Goal: Use online tool/utility: Utilize a website feature to perform a specific function

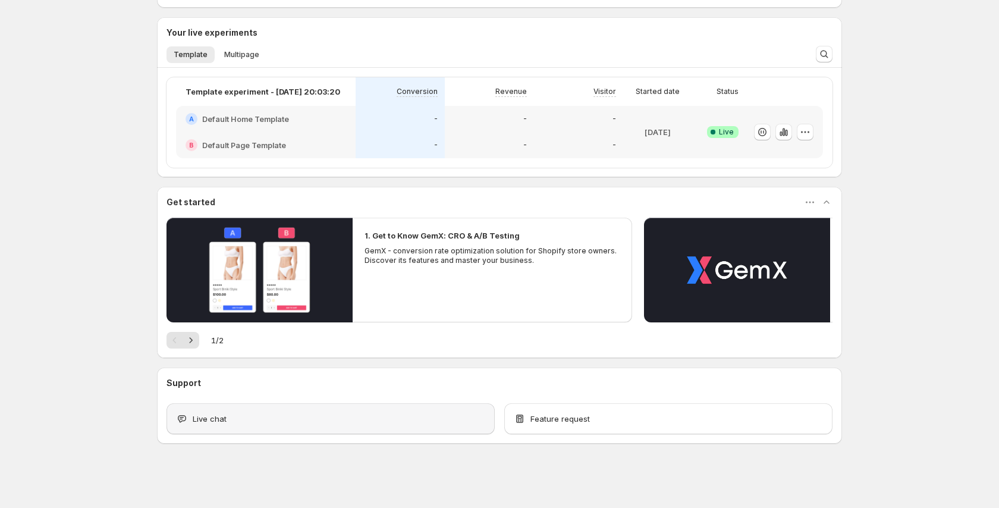
scroll to position [39, 0]
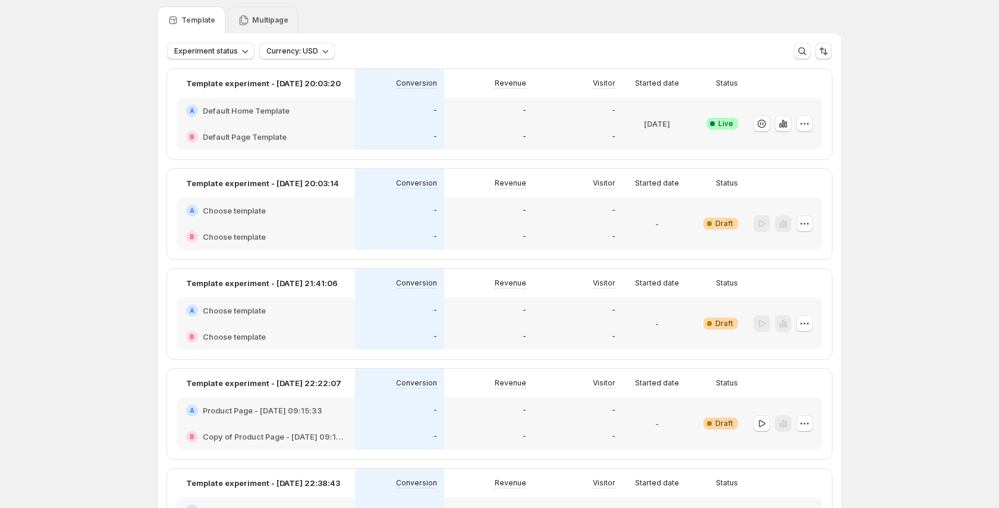
click at [268, 15] on div "Multipage" at bounding box center [263, 20] width 51 height 12
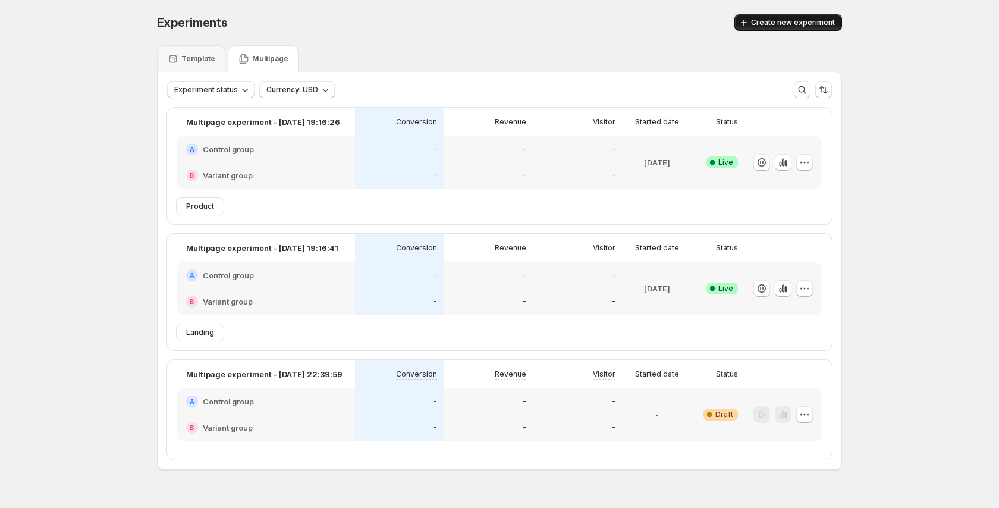
click at [804, 19] on span "Create new experiment" at bounding box center [793, 23] width 84 height 10
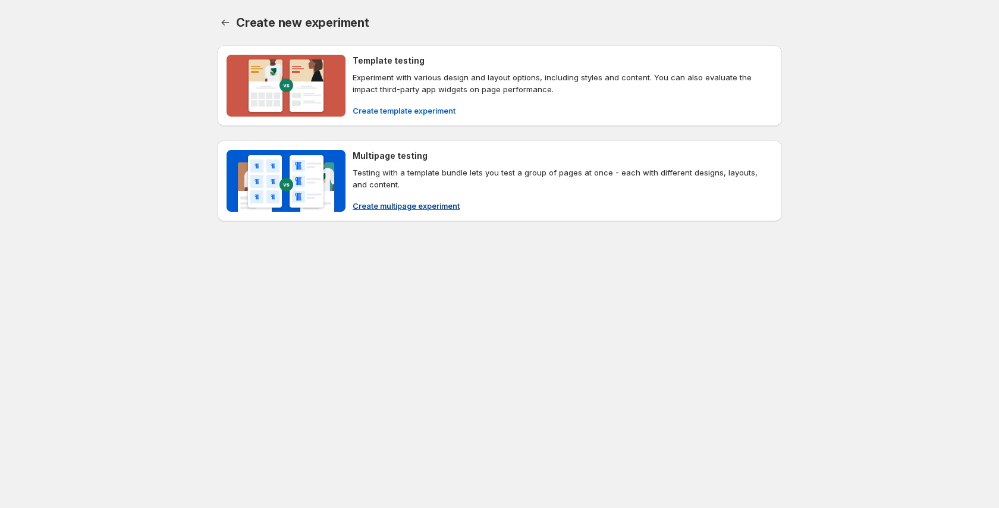
click at [395, 200] on span "Create multipage experiment" at bounding box center [406, 206] width 107 height 12
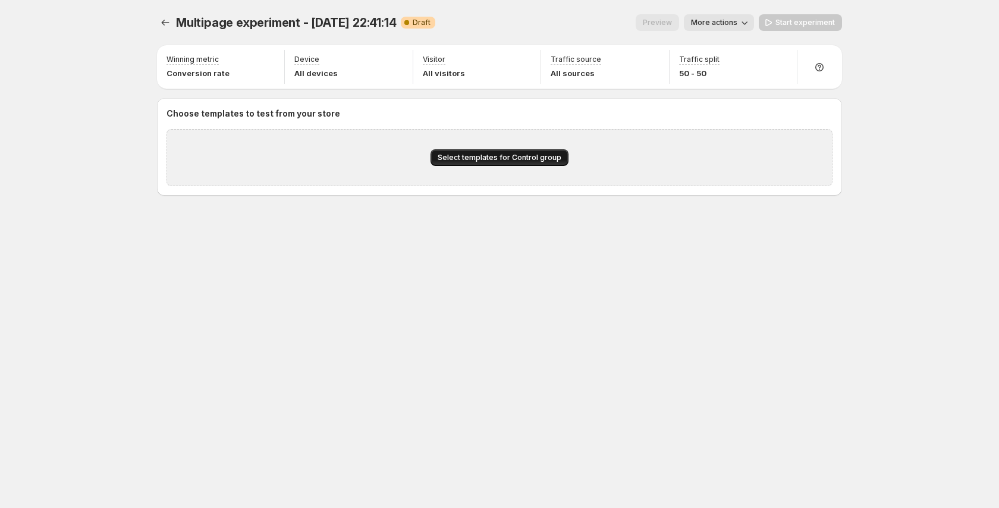
click at [462, 158] on span "Select templates for Control group" at bounding box center [500, 158] width 124 height 10
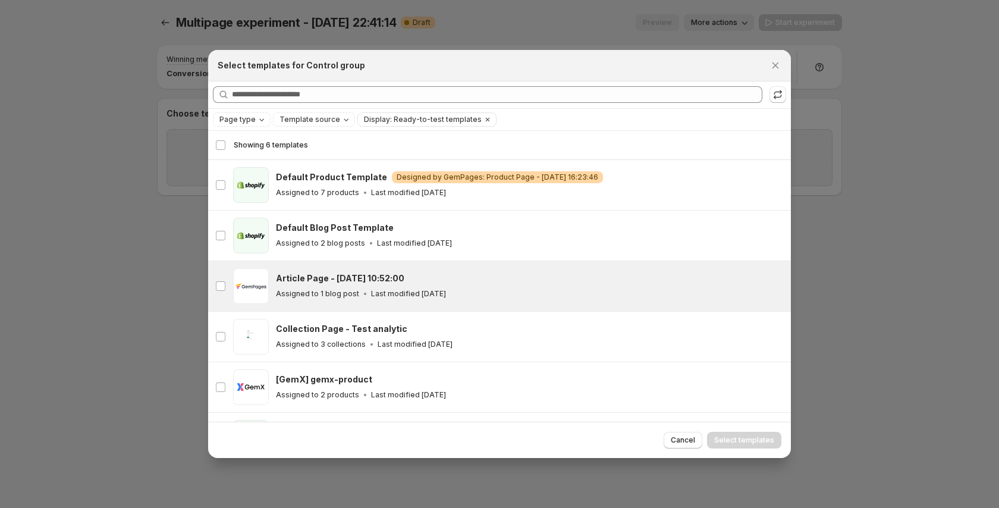
click at [336, 284] on h3 "Article Page - [DATE] 10:52:00" at bounding box center [340, 278] width 128 height 12
click at [741, 440] on span "Select templates" at bounding box center [744, 440] width 60 height 10
